Goal: Information Seeking & Learning: Learn about a topic

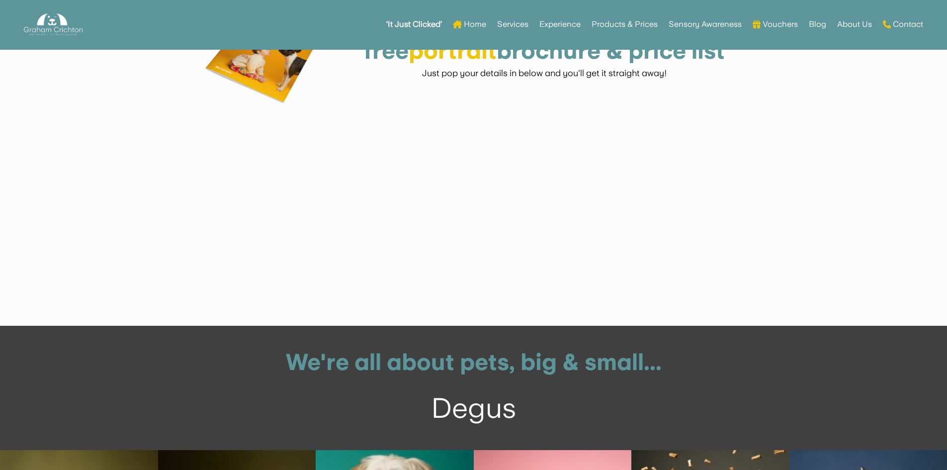
scroll to position [1883, 0]
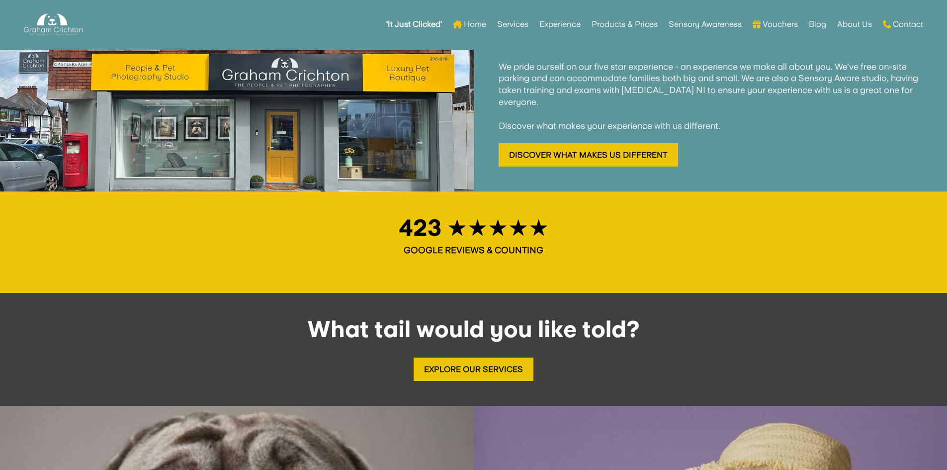
scroll to position [895, 0]
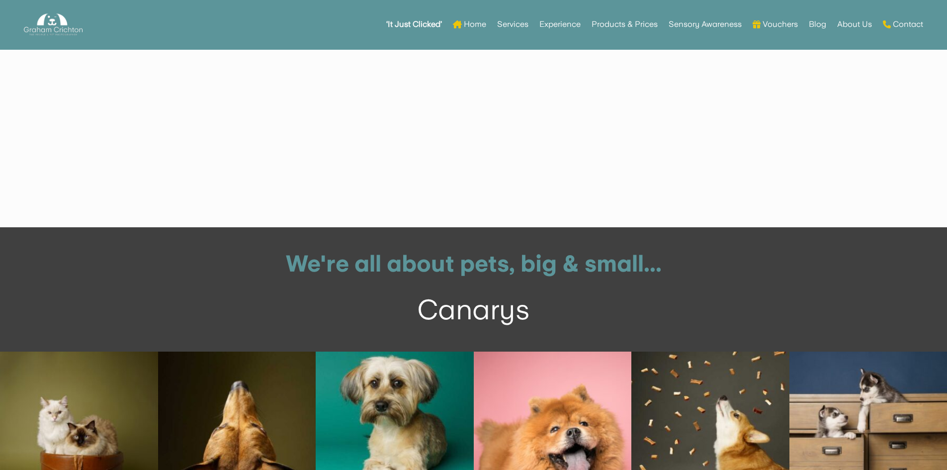
scroll to position [1903, 0]
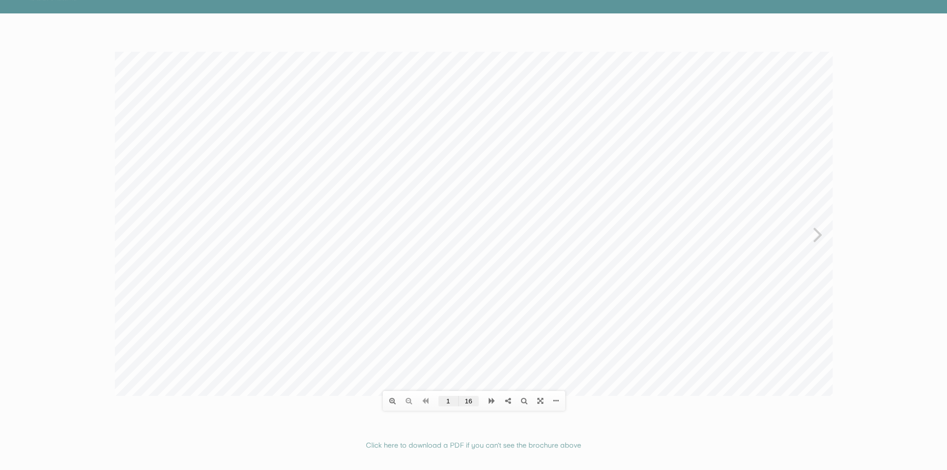
scroll to position [199, 0]
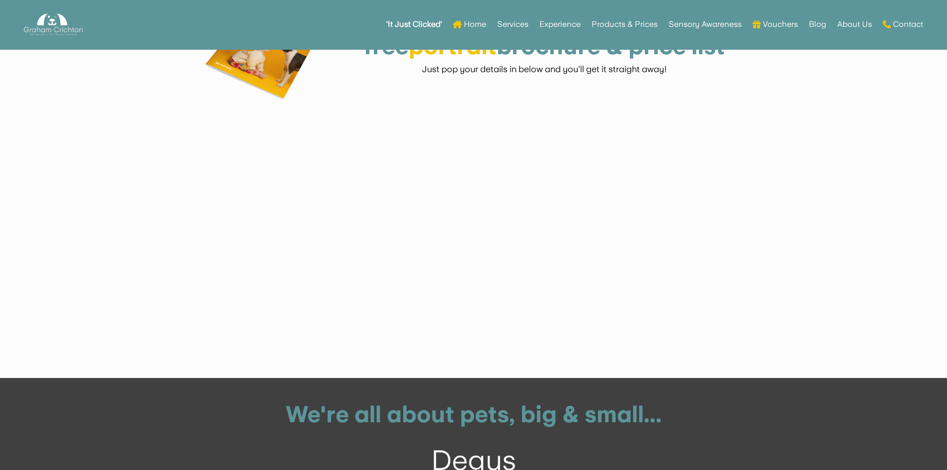
scroll to position [1884, 0]
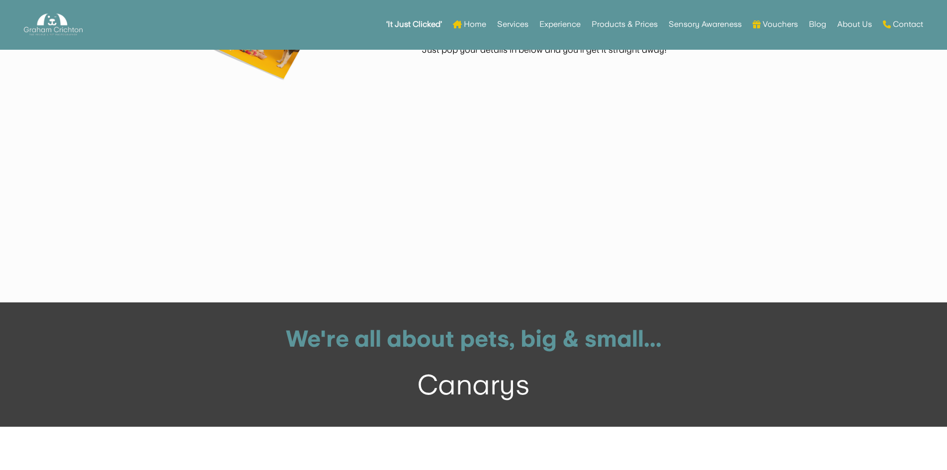
scroll to position [1914, 0]
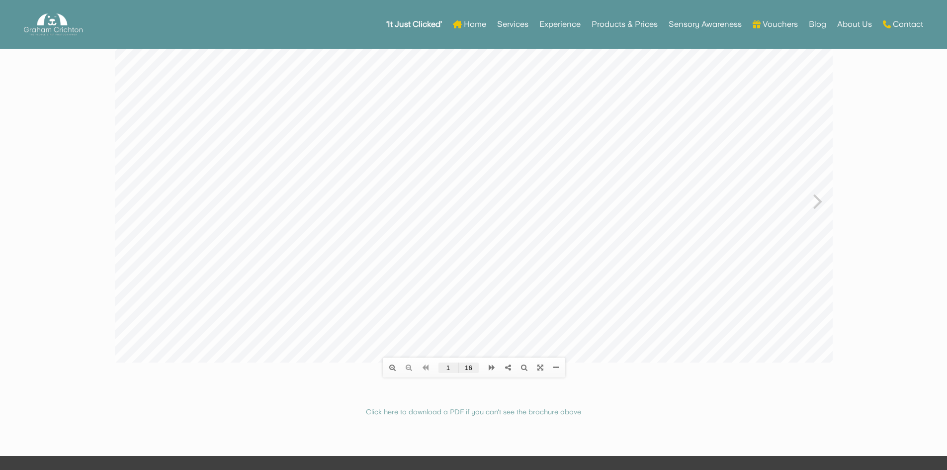
scroll to position [99, 0]
